Goal: Task Accomplishment & Management: Use online tool/utility

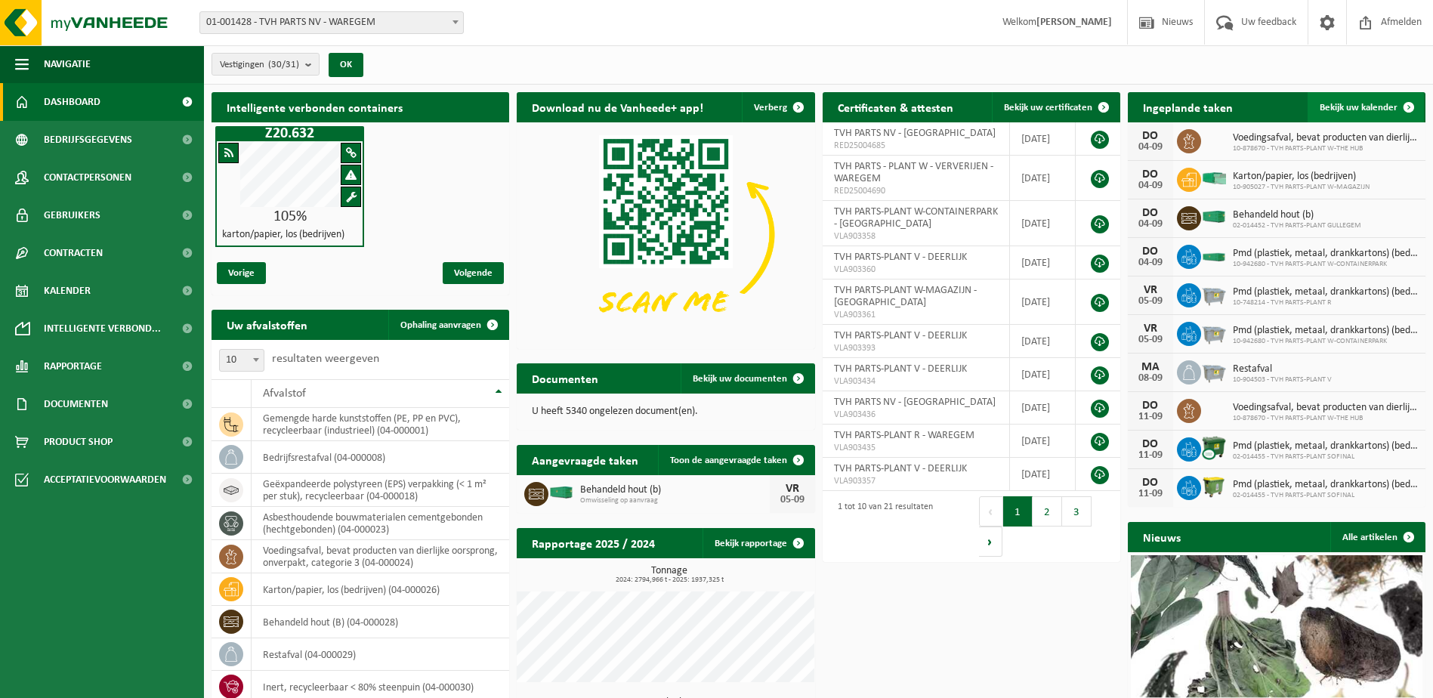
click at [1409, 106] on span at bounding box center [1409, 107] width 30 height 30
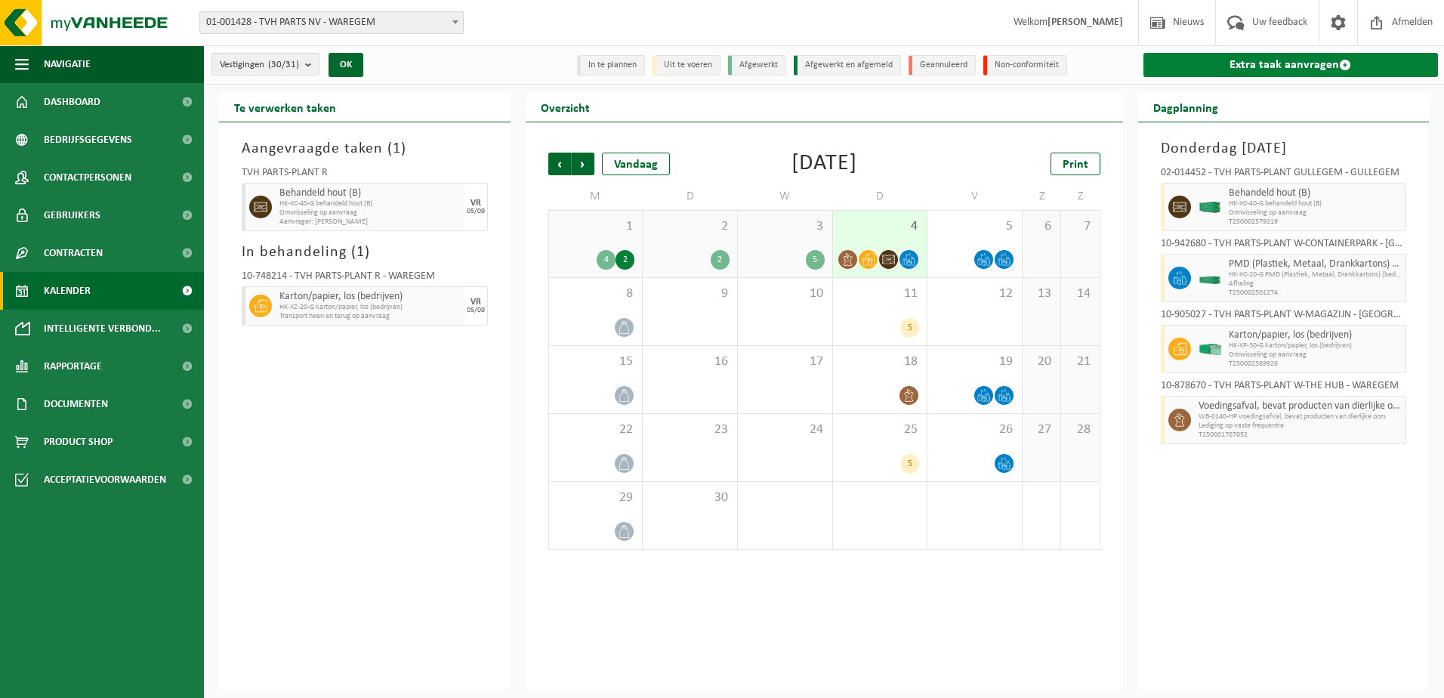
click at [1347, 63] on span at bounding box center [1345, 65] width 12 height 12
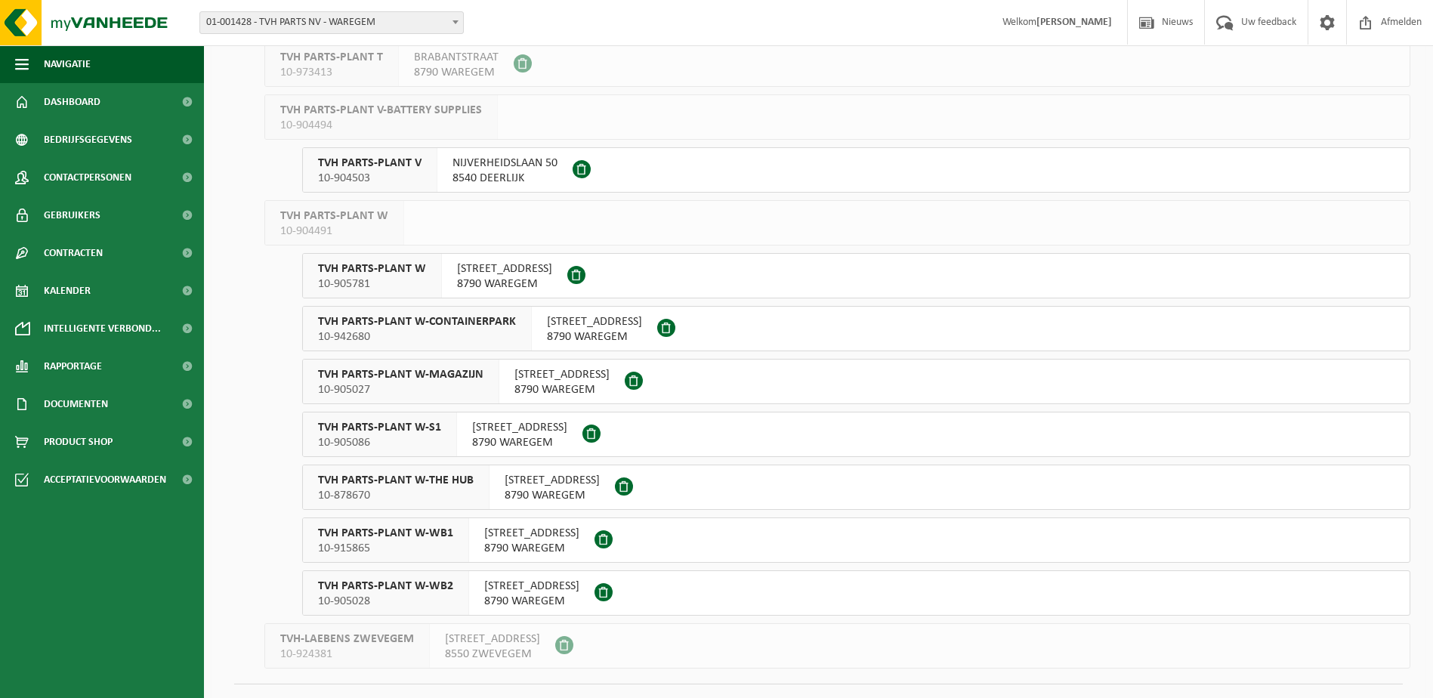
scroll to position [1089, 0]
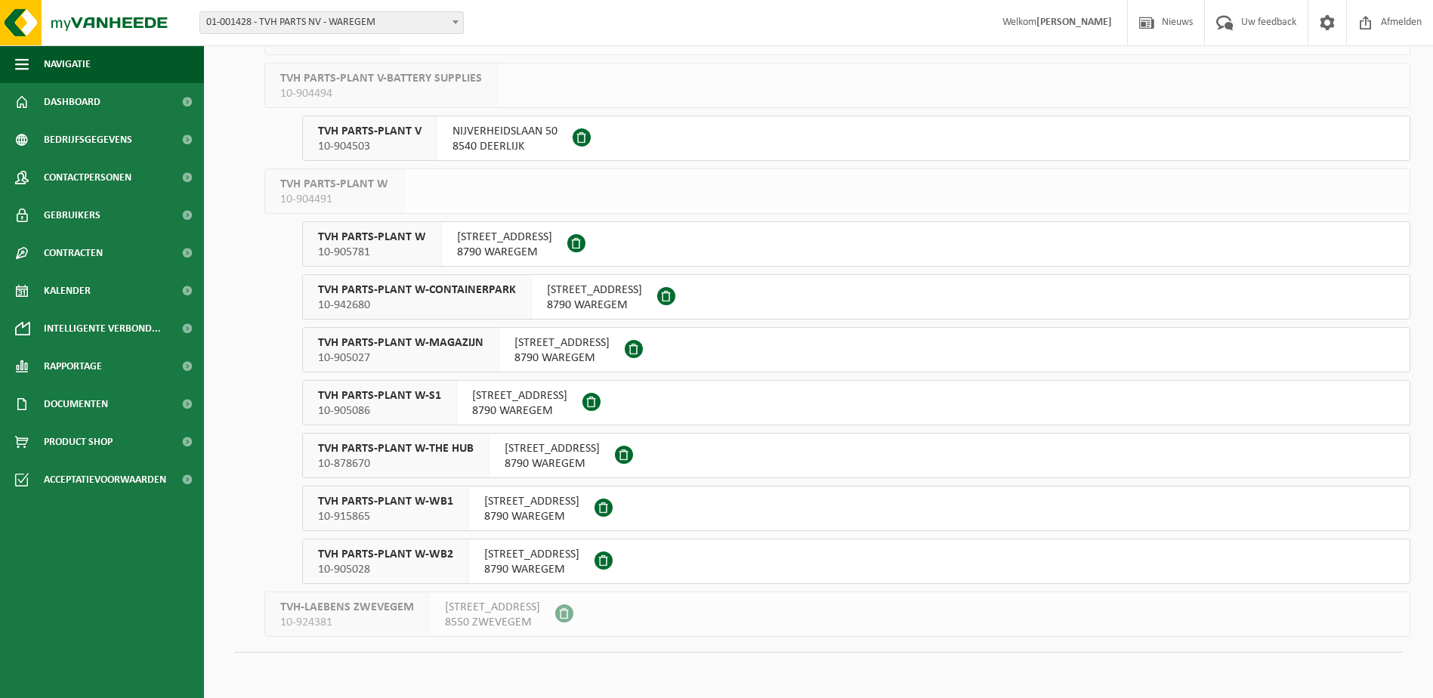
click at [414, 347] on span "TVH PARTS-PLANT W-MAGAZIJN" at bounding box center [400, 342] width 165 height 15
click at [395, 551] on span "TVH PARTS-PLANT W-WB2" at bounding box center [385, 554] width 135 height 15
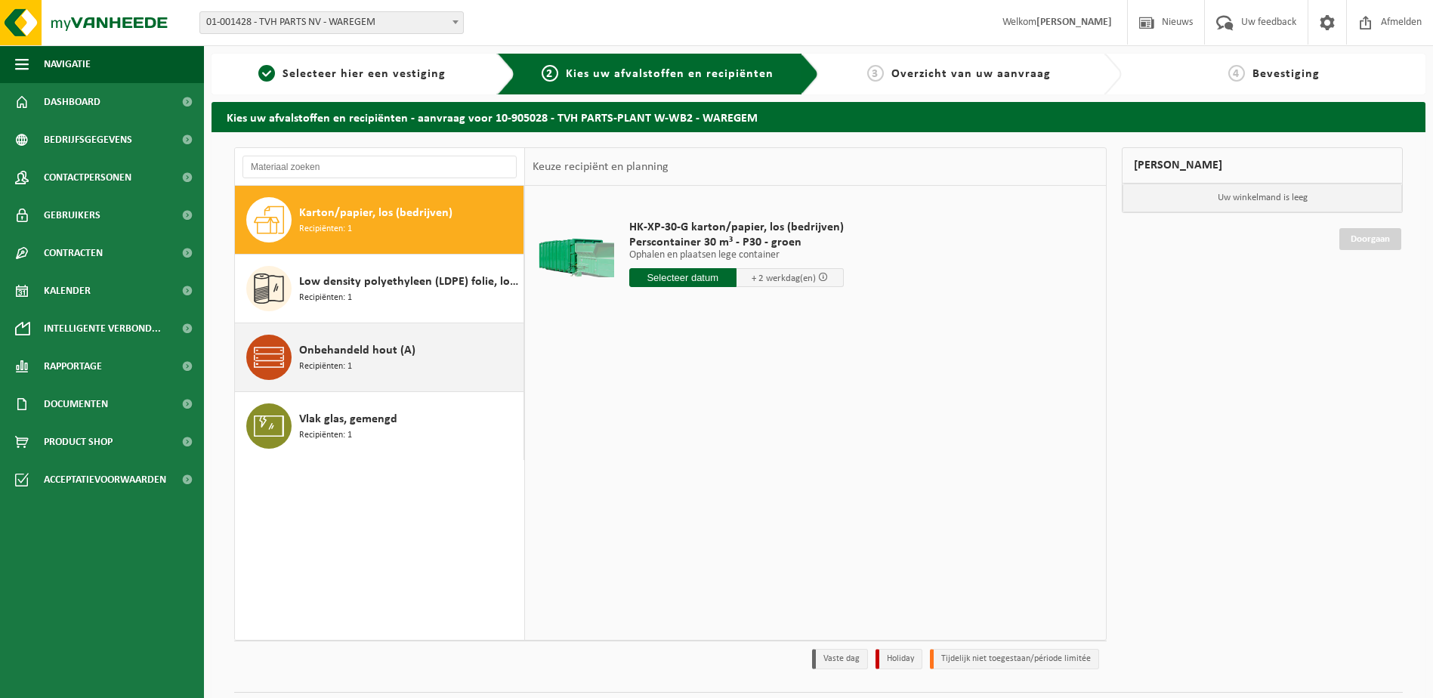
click at [329, 355] on span "Onbehandeld hout (A)" at bounding box center [357, 350] width 116 height 18
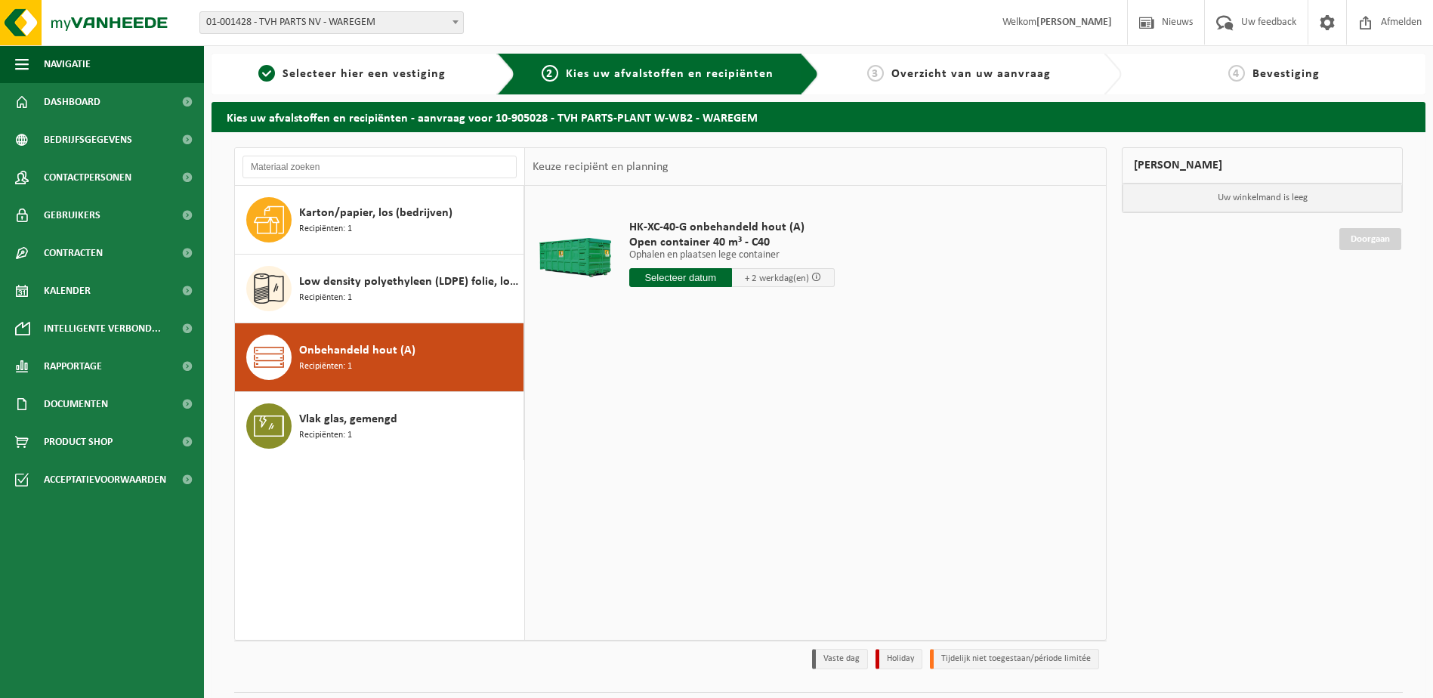
click at [686, 282] on input "text" at bounding box center [680, 277] width 103 height 19
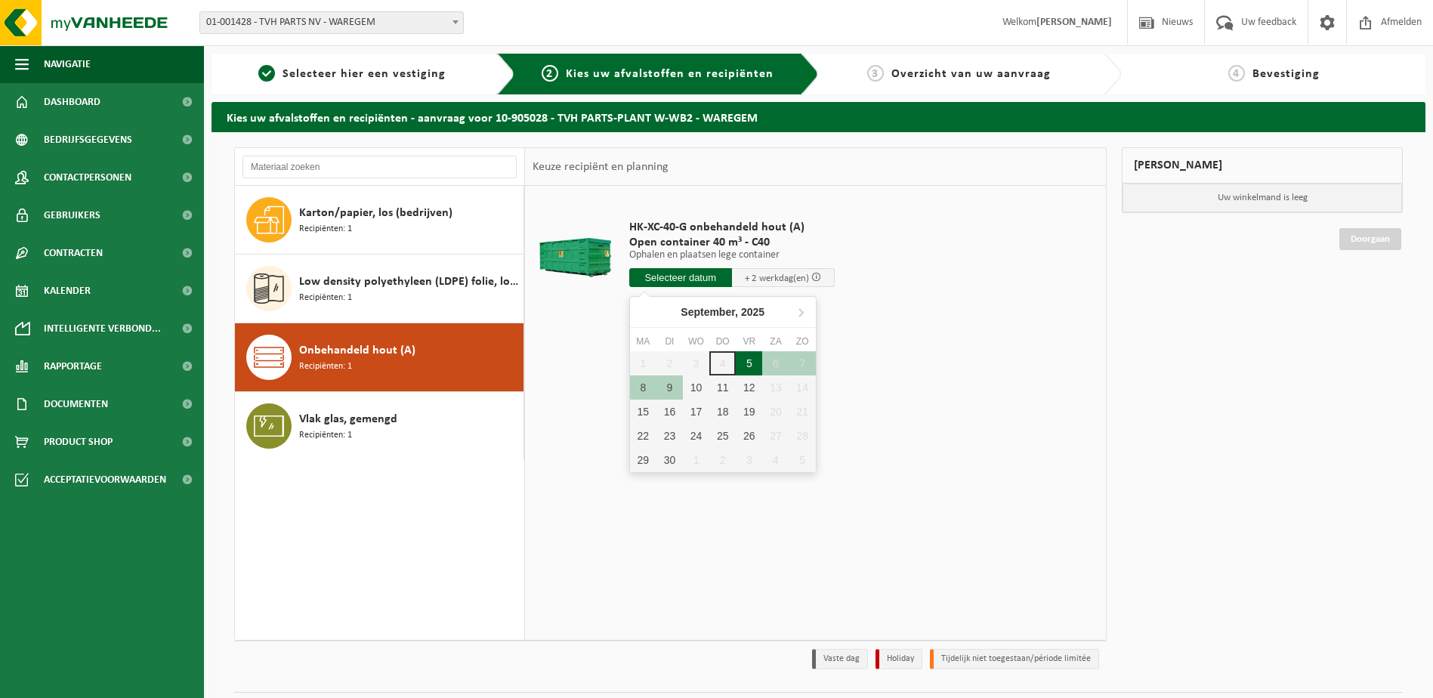
click at [744, 362] on div "5" at bounding box center [749, 363] width 26 height 24
type input "Van 2025-09-05"
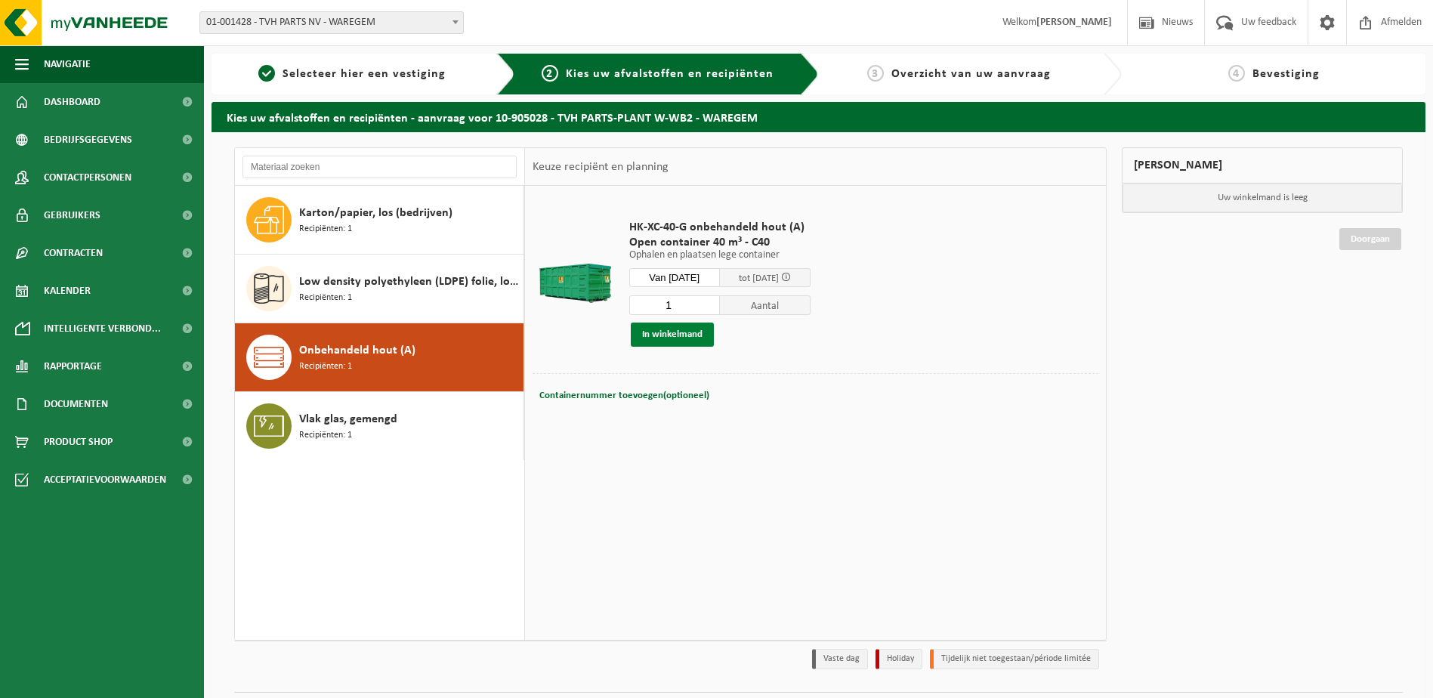
click at [665, 333] on button "In winkelmand" at bounding box center [672, 335] width 83 height 24
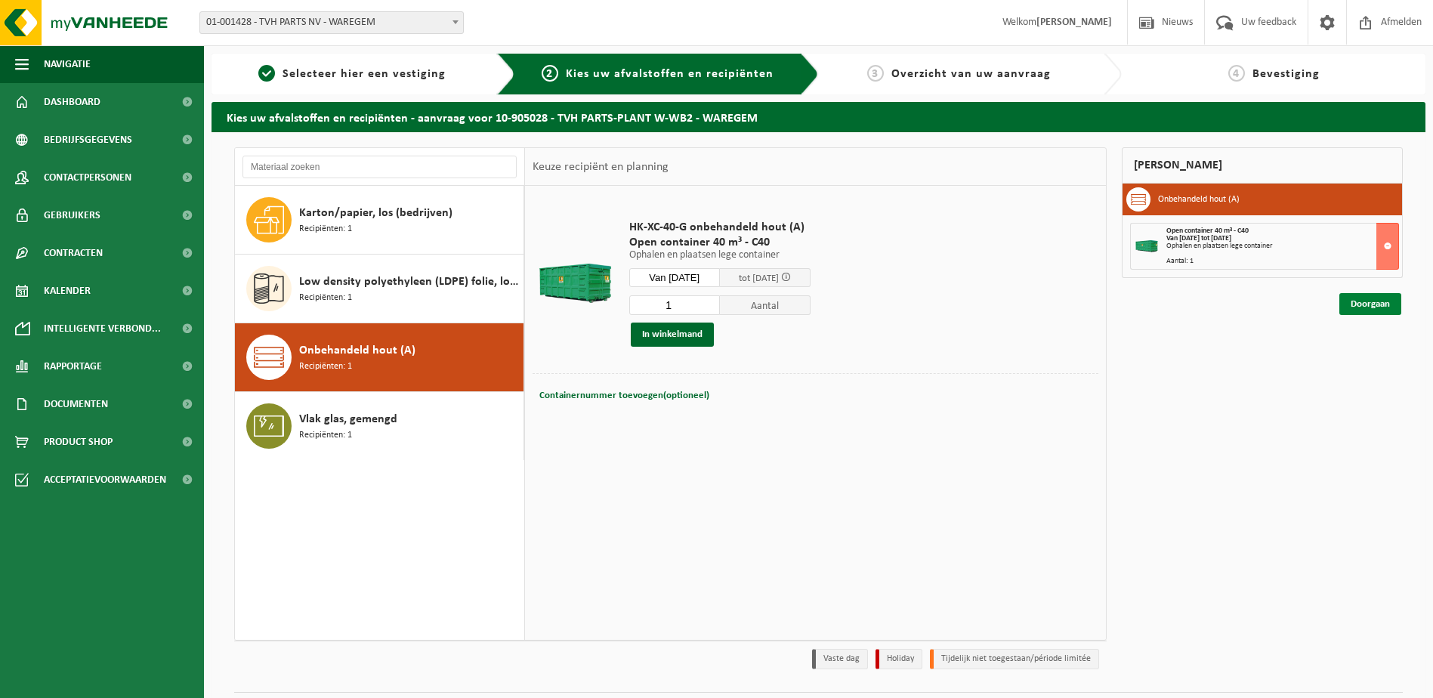
click at [1373, 307] on link "Doorgaan" at bounding box center [1370, 304] width 62 height 22
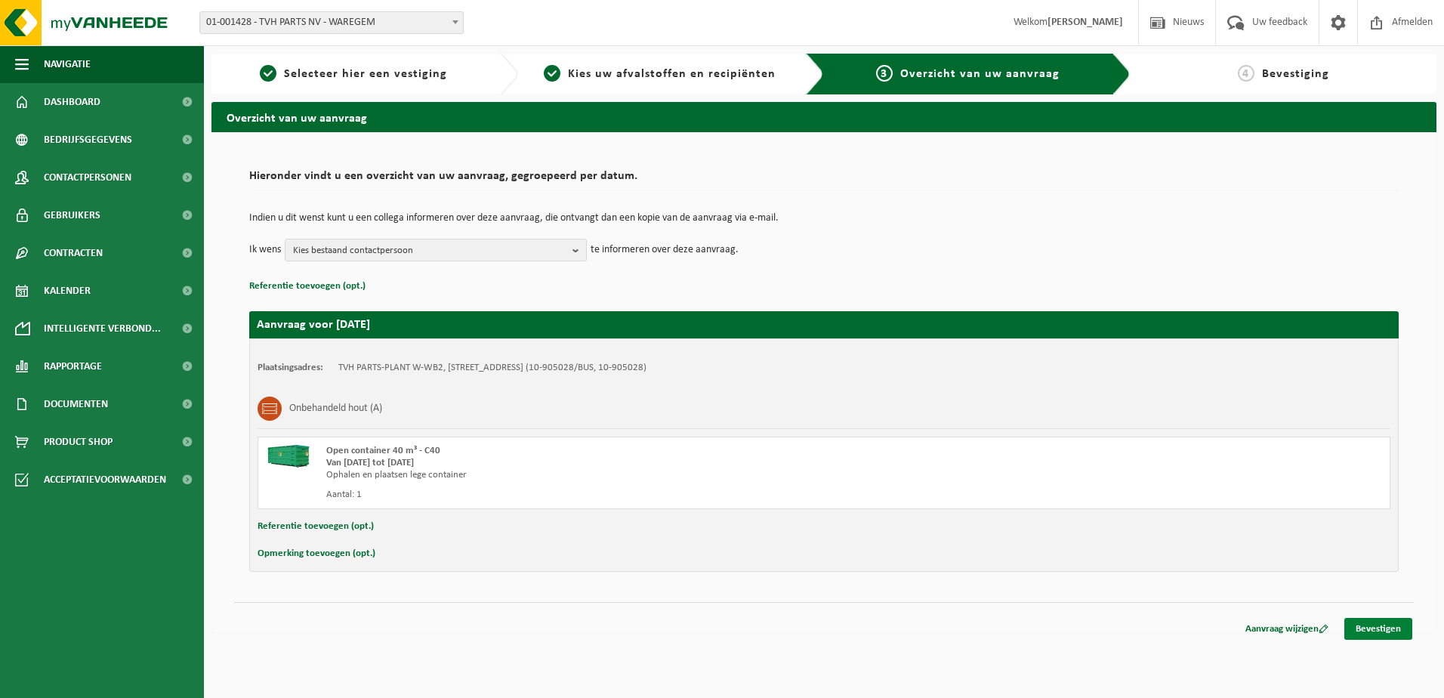
click at [1379, 626] on link "Bevestigen" at bounding box center [1379, 629] width 68 height 22
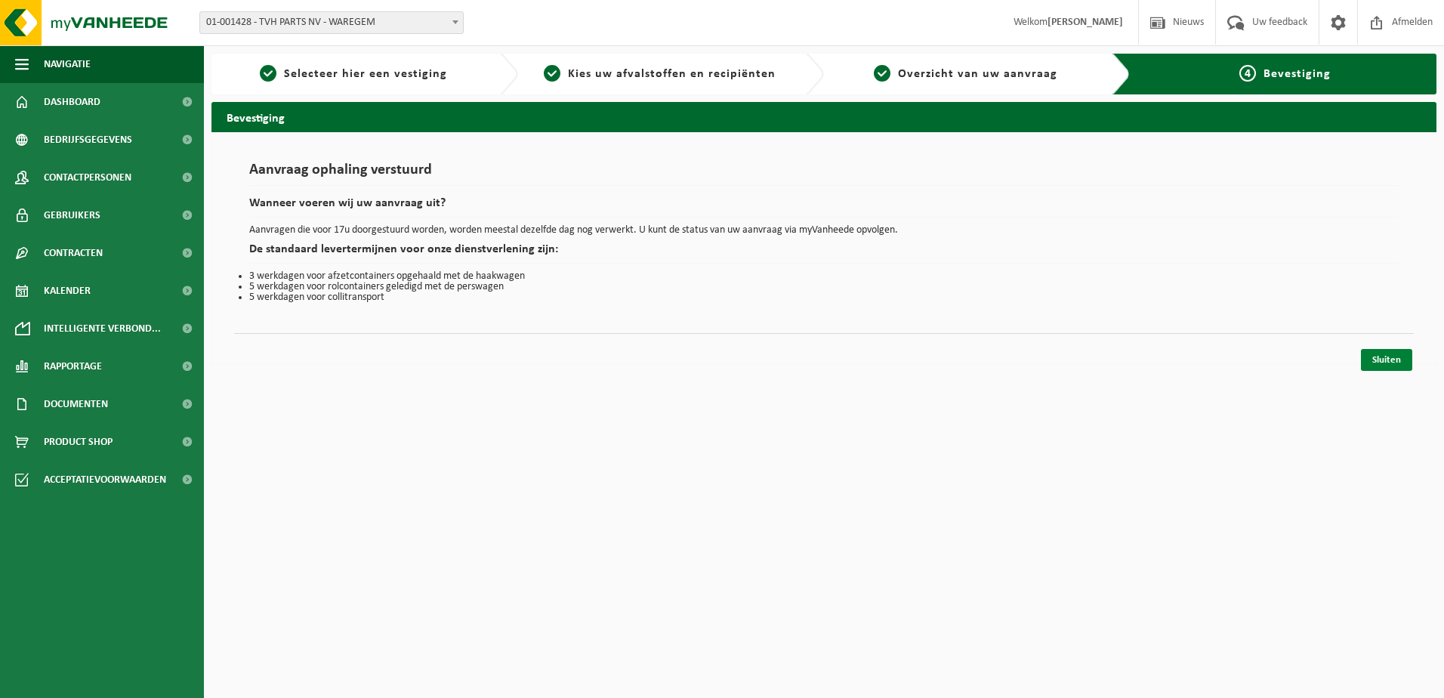
click at [1397, 362] on link "Sluiten" at bounding box center [1386, 360] width 51 height 22
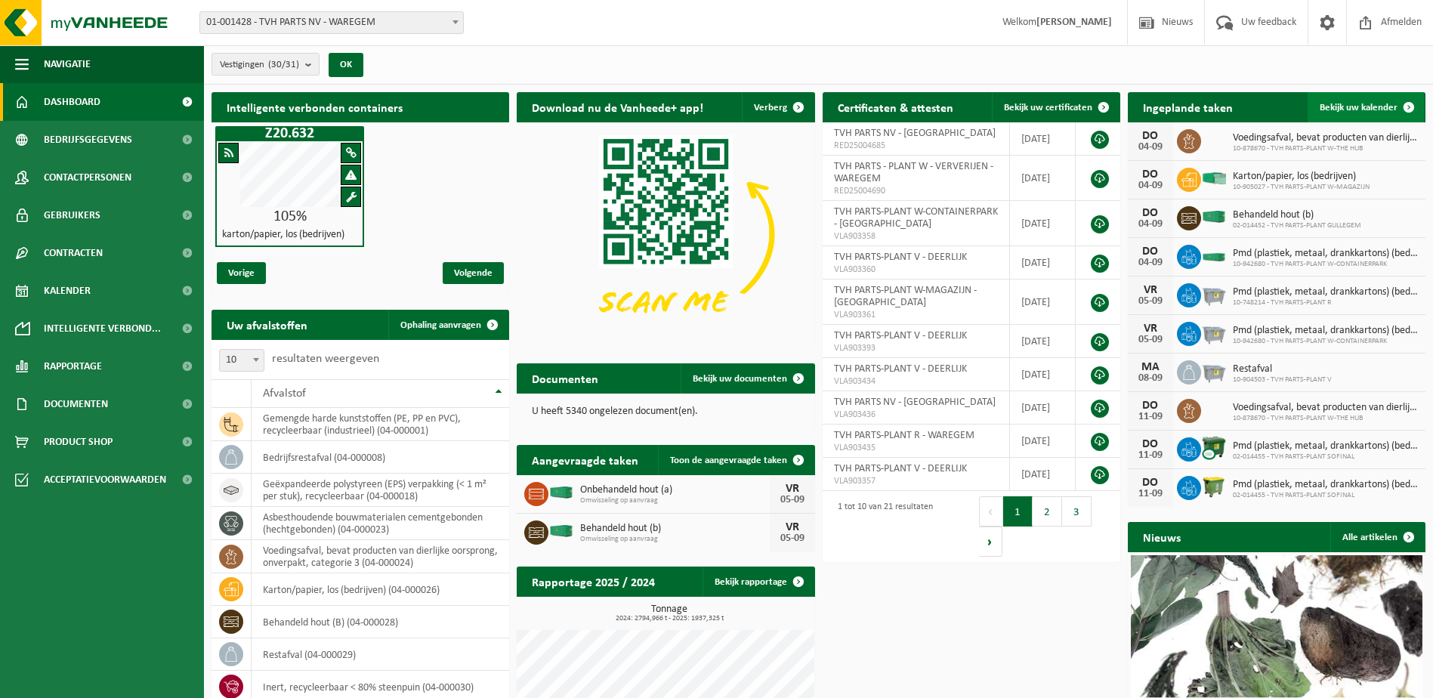
click at [1408, 102] on span at bounding box center [1409, 107] width 30 height 30
